Goal: Task Accomplishment & Management: Understand process/instructions

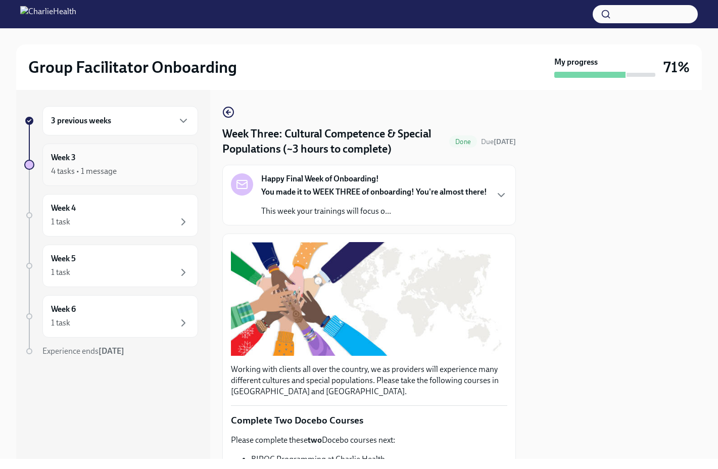
click at [127, 179] on div "Week 3 4 tasks • 1 message" at bounding box center [120, 165] width 156 height 42
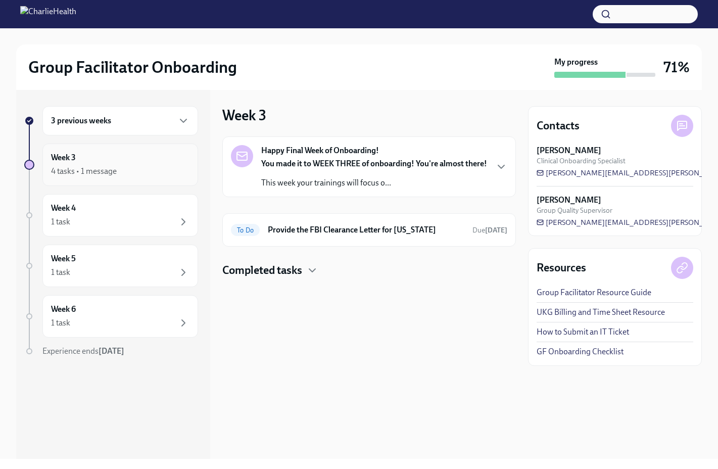
click at [157, 173] on div "4 tasks • 1 message" at bounding box center [120, 171] width 138 height 12
click at [338, 169] on p "You made it to WEEK THREE of onboarding! You're almost there!" at bounding box center [374, 163] width 226 height 11
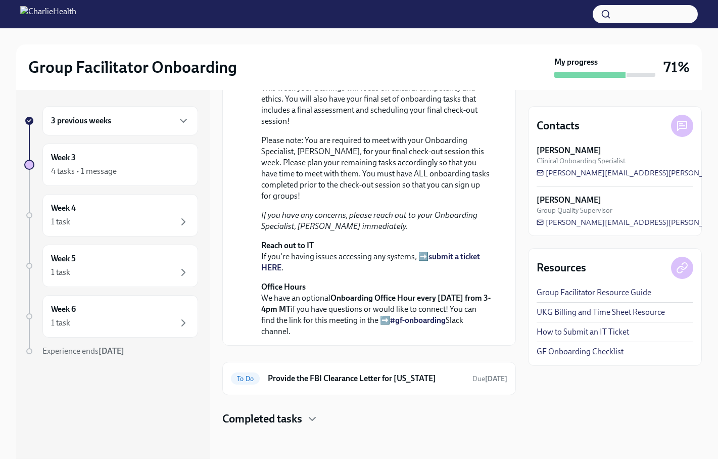
click at [576, 307] on link "UKG Billing and Time Sheet Resource" at bounding box center [601, 312] width 128 height 11
click at [271, 412] on h4 "Completed tasks" at bounding box center [262, 418] width 80 height 15
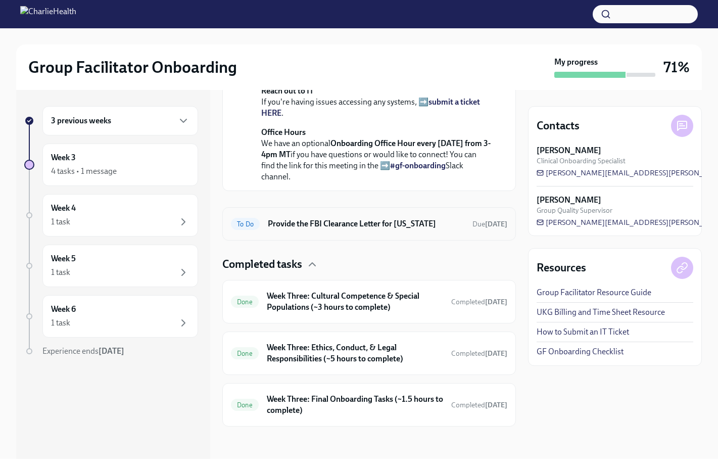
scroll to position [425, 0]
click at [174, 130] on div "3 previous weeks" at bounding box center [120, 120] width 156 height 29
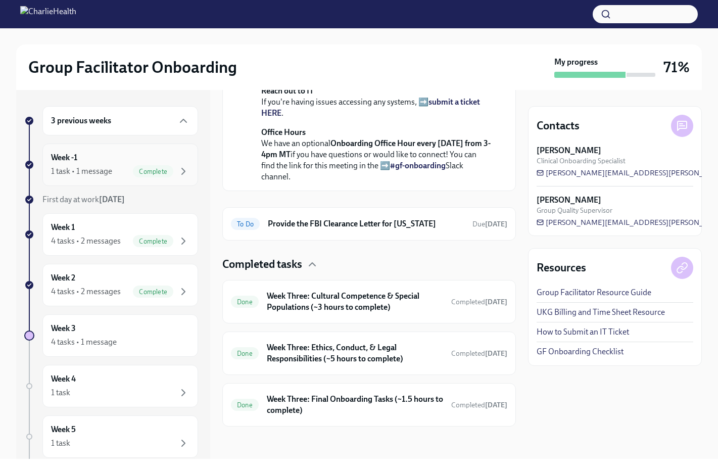
click at [145, 163] on div "Week -1 1 task • 1 message Complete" at bounding box center [120, 164] width 138 height 25
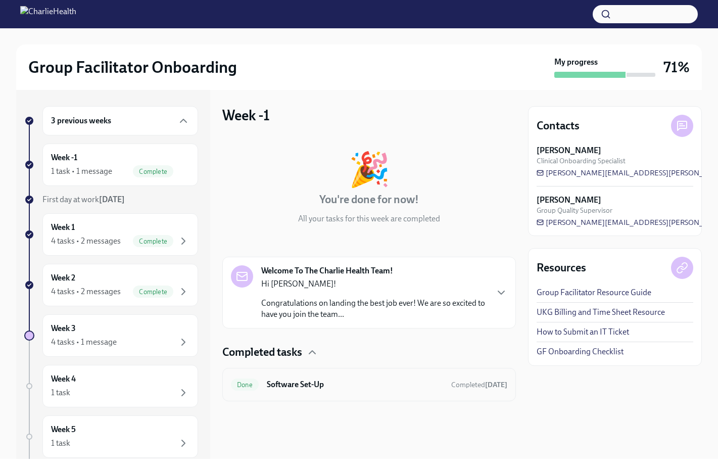
click at [264, 382] on div "Done Software Set-Up Completed [DATE]" at bounding box center [369, 384] width 276 height 16
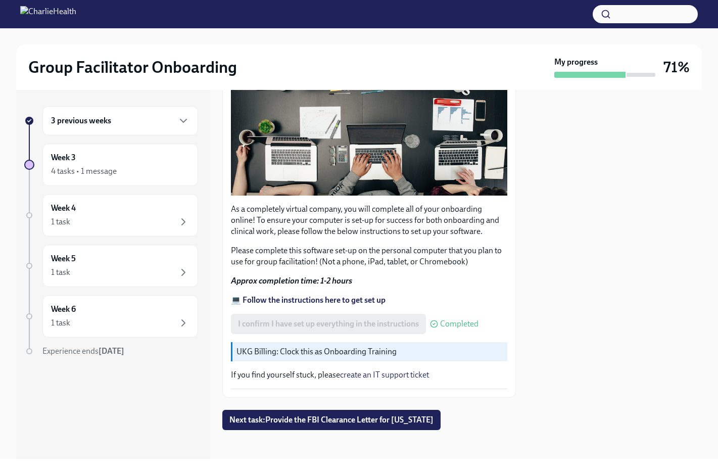
scroll to position [205, 0]
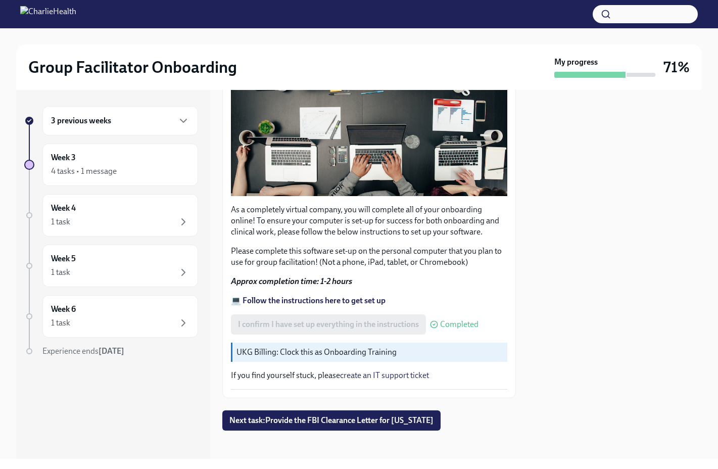
click at [177, 117] on div "3 previous weeks" at bounding box center [120, 121] width 138 height 12
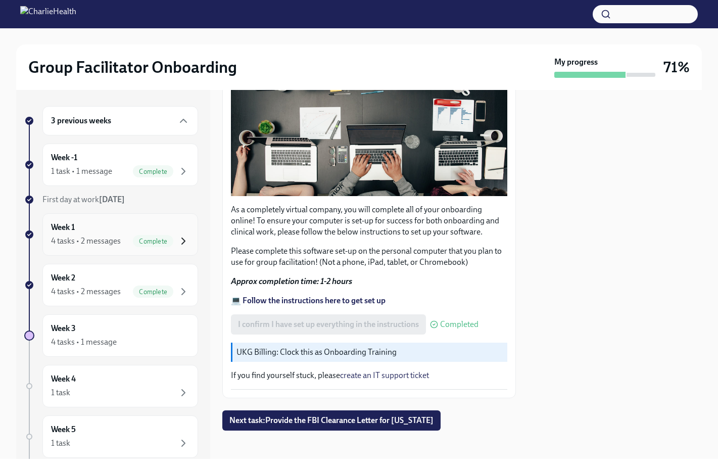
click at [177, 237] on icon "button" at bounding box center [183, 241] width 12 height 12
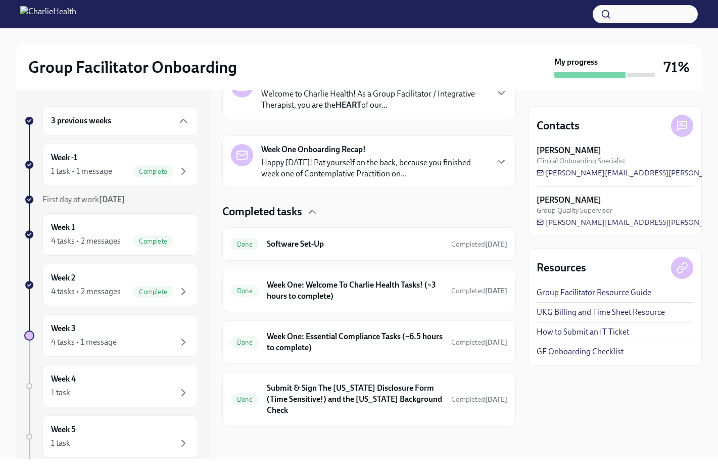
scroll to position [190, 0]
click at [321, 242] on h6 "Software Set-Up" at bounding box center [355, 244] width 176 height 11
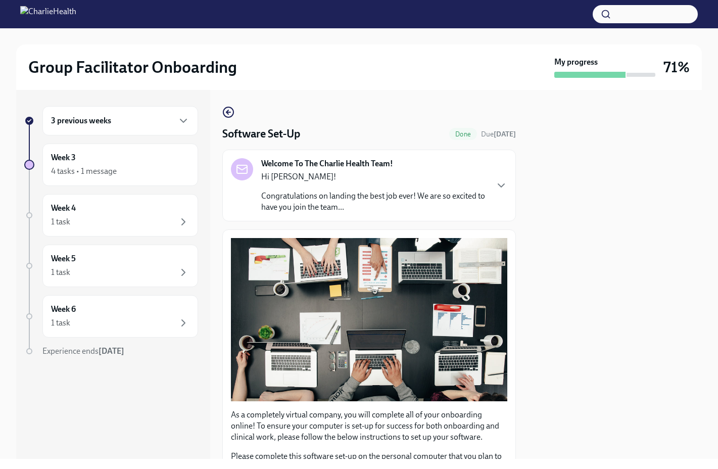
click at [183, 114] on div "3 previous weeks" at bounding box center [120, 120] width 156 height 29
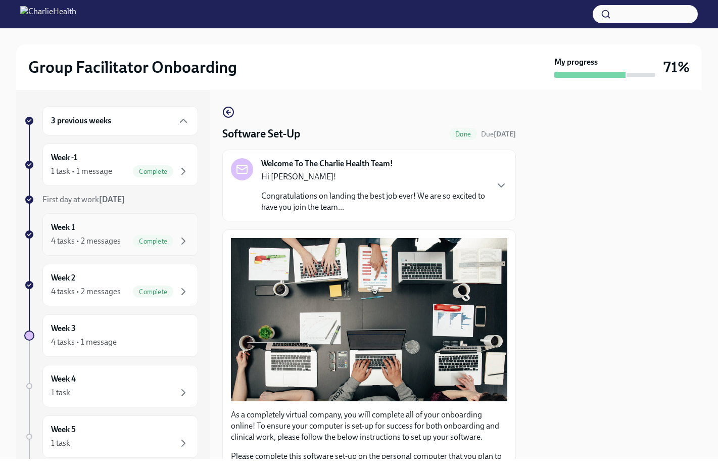
click at [175, 234] on div "Week 1 4 tasks • 2 messages Complete" at bounding box center [120, 234] width 138 height 25
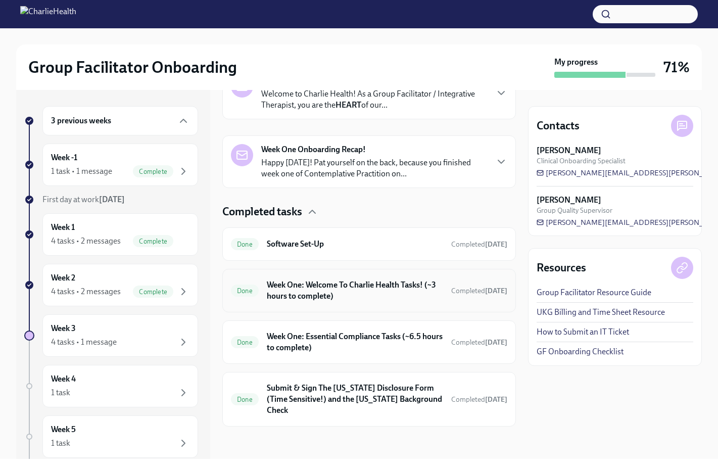
scroll to position [190, 0]
click at [315, 289] on h6 "Week One: Welcome To Charlie Health Tasks! (~3 hours to complete)" at bounding box center [355, 290] width 176 height 22
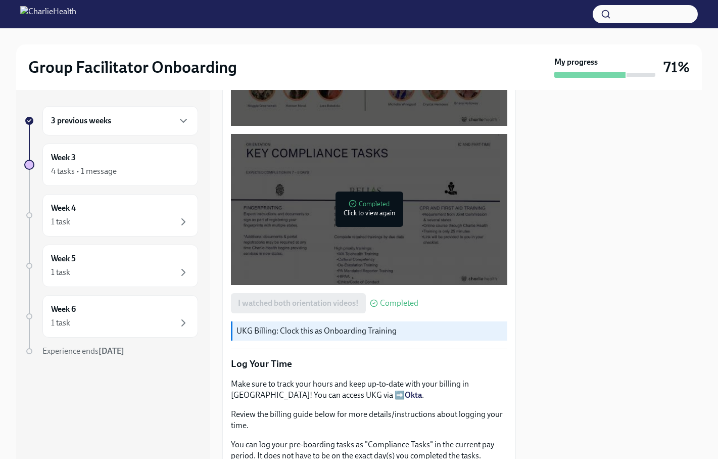
scroll to position [711, 0]
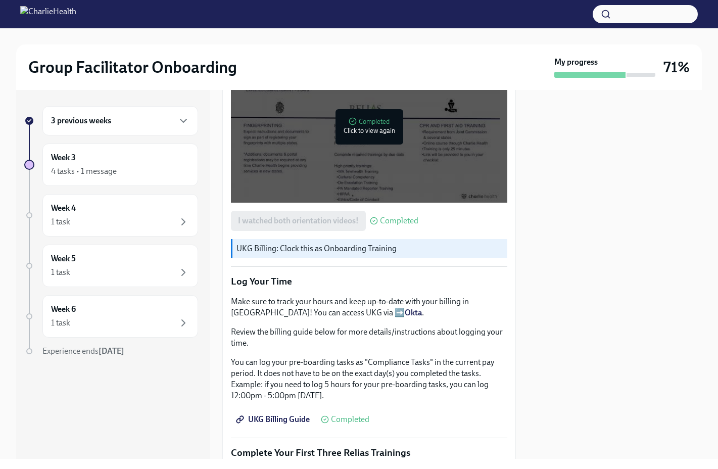
click at [309, 243] on p "UKG Billing: Clock this as Onboarding Training" at bounding box center [370, 248] width 267 height 11
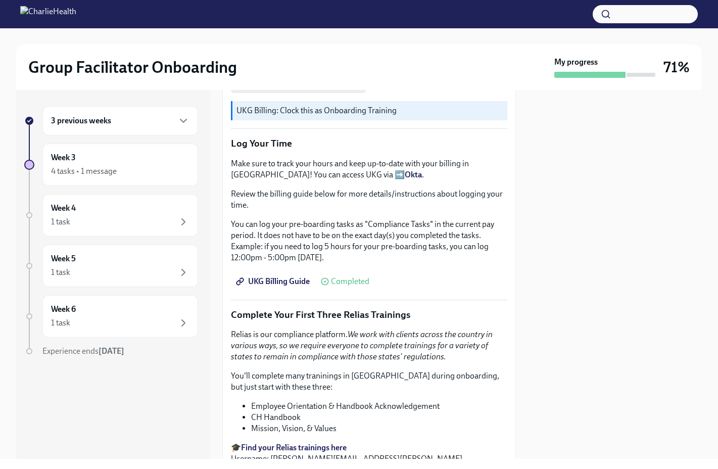
scroll to position [865, 0]
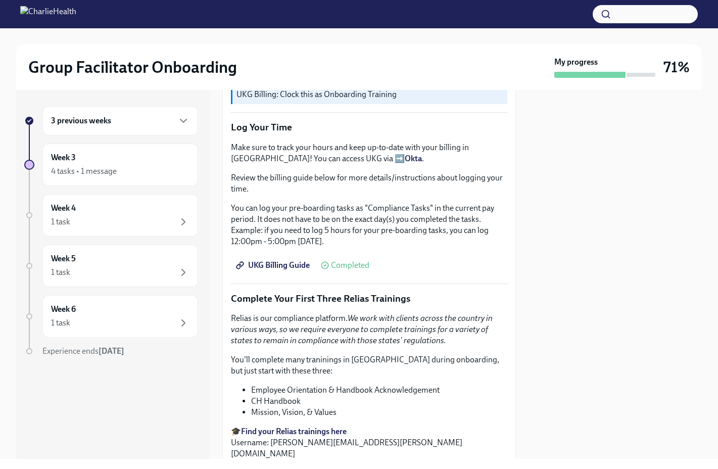
click at [272, 260] on span "UKG Billing Guide" at bounding box center [274, 265] width 72 height 10
